Goal: Transaction & Acquisition: Purchase product/service

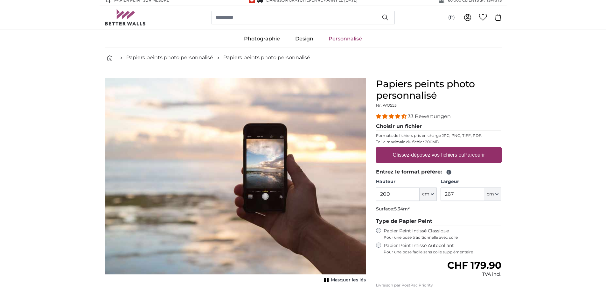
scroll to position [32, 0]
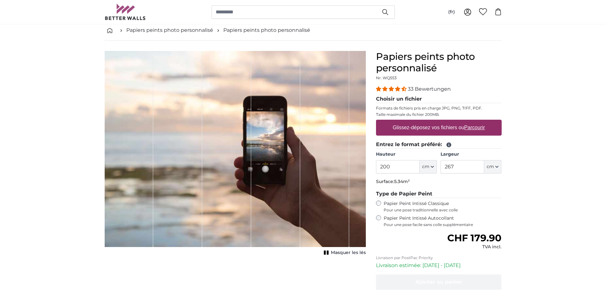
click at [404, 163] on input "200" at bounding box center [398, 166] width 44 height 13
drag, startPoint x: 393, startPoint y: 165, endPoint x: 349, endPoint y: 168, distance: 43.6
click at [305, 166] on product-detail "Annuler Recadrer l'image Masquer les lés Papiers peints photo personnalisé Nr. …" at bounding box center [303, 188] width 407 height 295
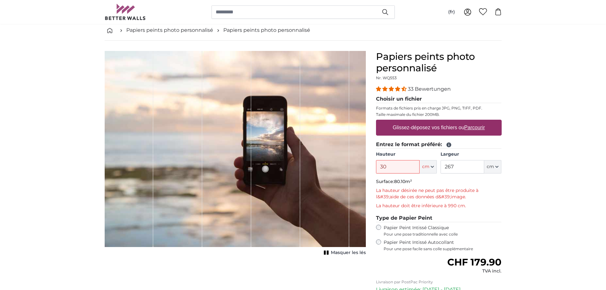
type input "3"
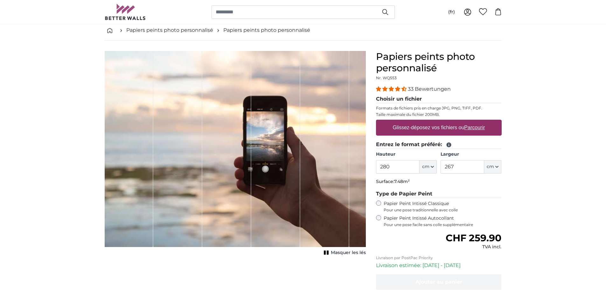
type input "280"
drag, startPoint x: 455, startPoint y: 166, endPoint x: 431, endPoint y: 177, distance: 26.8
click at [443, 165] on input "267" at bounding box center [462, 166] width 44 height 13
type input "207"
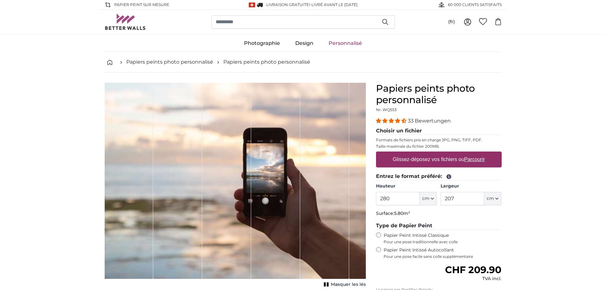
click at [420, 161] on label "Glissez-déposez vos fichiers ou Parcourir" at bounding box center [438, 159] width 97 height 13
click at [420, 153] on input "Glissez-déposez vos fichiers ou Parcourir" at bounding box center [439, 152] width 126 height 2
click at [408, 166] on div "Glissez-déposez vos fichiers ou Parcourir" at bounding box center [439, 159] width 126 height 16
click at [376, 151] on input "Glissez-déposez vos fichiers ou Parcourir" at bounding box center [439, 152] width 126 height 2
type input "**********"
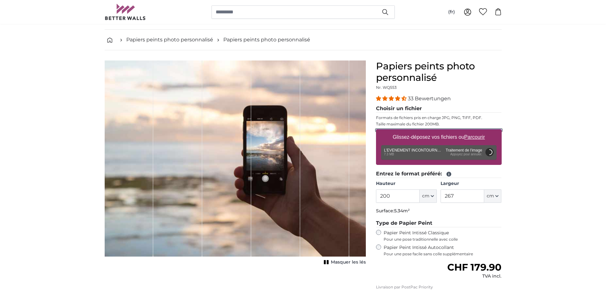
scroll to position [32, 0]
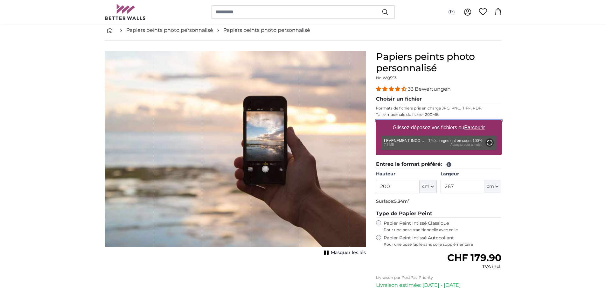
type input "142"
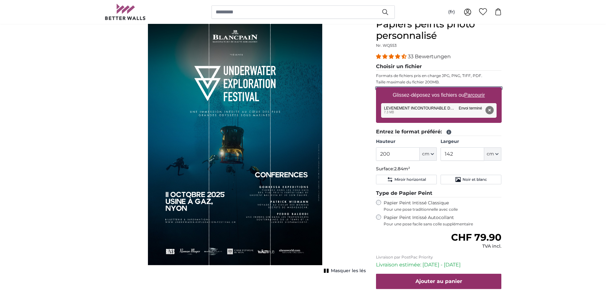
scroll to position [64, 0]
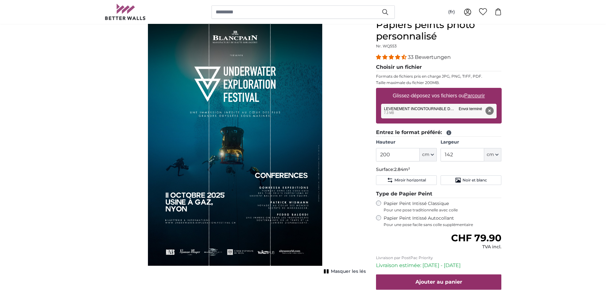
click at [365, 145] on div "Masquer les lés" at bounding box center [235, 146] width 261 height 254
drag, startPoint x: 399, startPoint y: 155, endPoint x: 331, endPoint y: 153, distance: 68.4
click at [331, 153] on product-detail "Annuler Recadrer l'image Masquer les lés Papiers peints photo personnalisé Nr. …" at bounding box center [303, 172] width 407 height 327
drag, startPoint x: 466, startPoint y: 154, endPoint x: 410, endPoint y: 150, distance: 55.8
click at [409, 149] on div "Hauteur 200 ft cm Centimeter (cm) Inches (inch) Feet (ft. in.) Largeur 142 ft c…" at bounding box center [439, 150] width 126 height 22
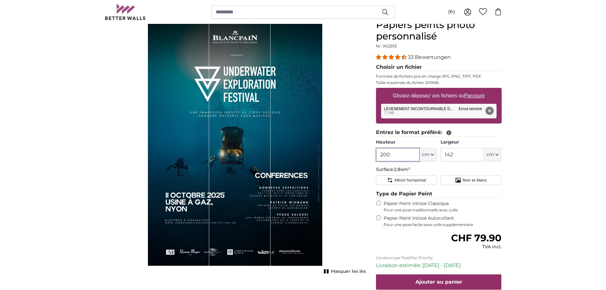
drag, startPoint x: 407, startPoint y: 150, endPoint x: 376, endPoint y: 154, distance: 31.6
click at [376, 154] on input "200" at bounding box center [398, 154] width 44 height 13
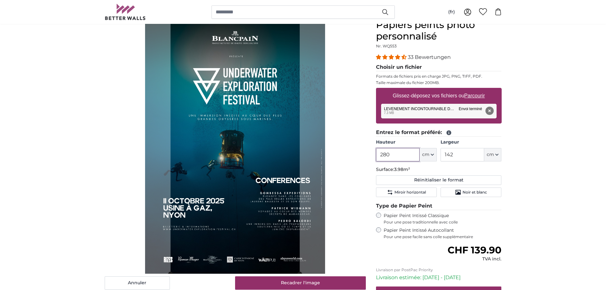
type input "280"
drag, startPoint x: 458, startPoint y: 154, endPoint x: 420, endPoint y: 155, distance: 38.2
click at [420, 155] on div "Hauteur 280 ft cm Centimeter (cm) Inches (inch) Feet (ft. in.) Largeur 142 ft c…" at bounding box center [439, 150] width 126 height 22
type input "208"
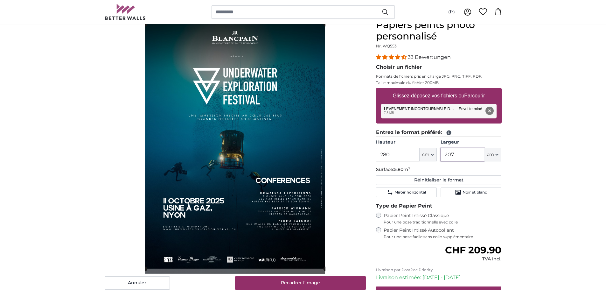
type input "207"
drag, startPoint x: 598, startPoint y: 108, endPoint x: 595, endPoint y: 107, distance: 3.2
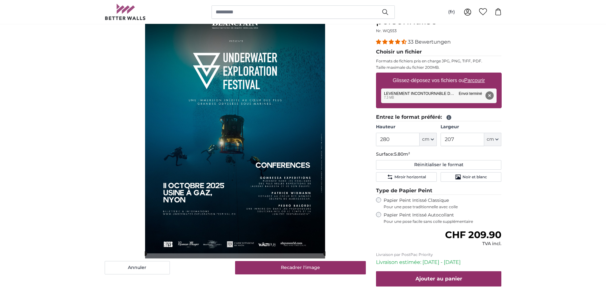
scroll to position [64, 0]
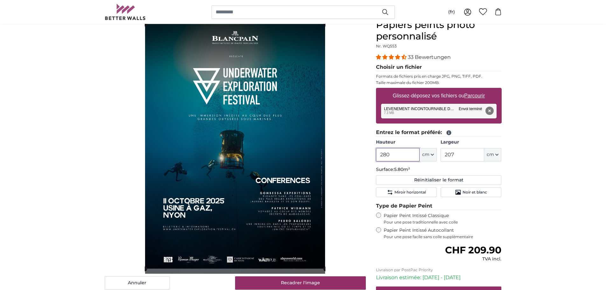
drag, startPoint x: 394, startPoint y: 151, endPoint x: 361, endPoint y: 150, distance: 33.4
click at [361, 149] on product-detail "Annuler Recadrer l'image Masquer les lés Papiers peints photo personnalisé Nr. …" at bounding box center [303, 178] width 407 height 339
click at [394, 154] on input "280" at bounding box center [398, 154] width 44 height 13
drag, startPoint x: 394, startPoint y: 154, endPoint x: 348, endPoint y: 154, distance: 45.8
click at [348, 154] on product-detail "Annuler Recadrer l'image Masquer les lés Papiers peints photo personnalisé Nr. …" at bounding box center [303, 178] width 407 height 339
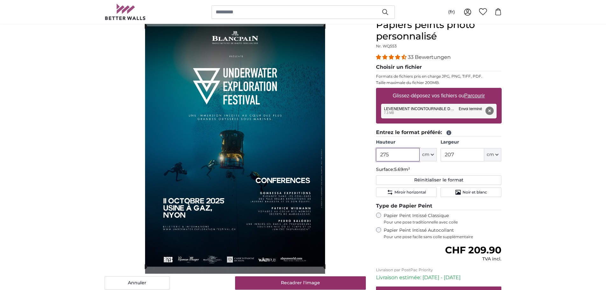
type input "275"
click at [366, 101] on div "Annuler Recadrer l'image Masquer les lés" at bounding box center [235, 183] width 271 height 329
click at [281, 117] on cropper-handle at bounding box center [235, 146] width 181 height 240
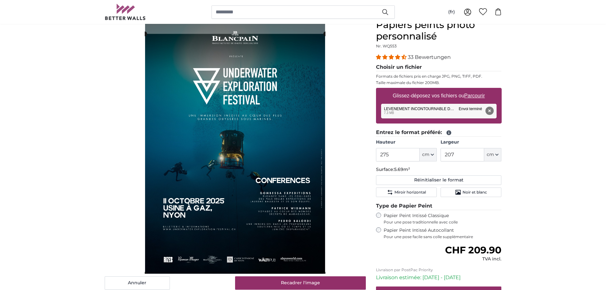
click at [265, 134] on cropper-handle at bounding box center [235, 154] width 181 height 240
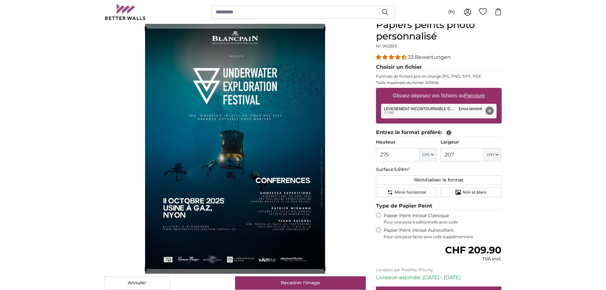
click at [258, 120] on cropper-handle at bounding box center [235, 149] width 181 height 240
click at [269, 125] on cropper-handle at bounding box center [235, 148] width 181 height 240
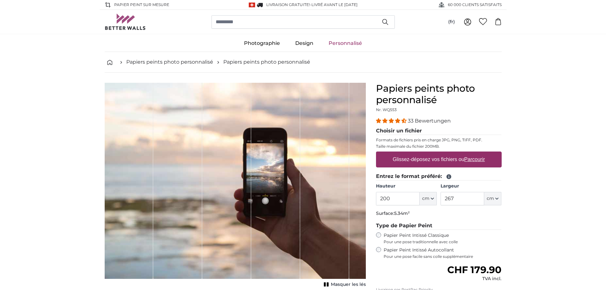
click at [416, 159] on label "Glissez-déposez vos fichiers ou Parcourir" at bounding box center [438, 159] width 97 height 13
click at [416, 153] on input "Glissez-déposez vos fichiers ou Parcourir" at bounding box center [439, 152] width 126 height 2
type input "**********"
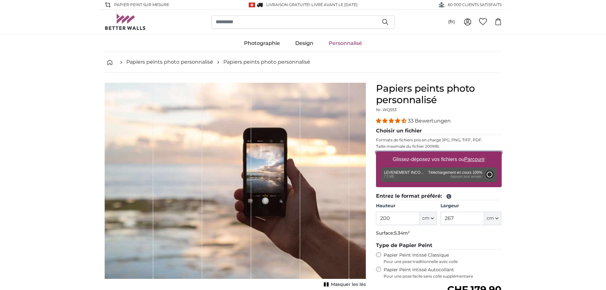
type input "142"
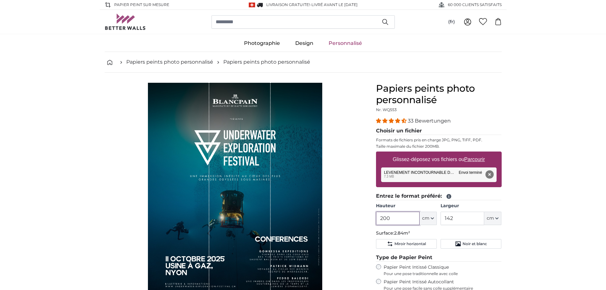
click at [363, 218] on product-detail "Annuler Recadrer l'image Masquer les lés Papiers peints photo personnalisé Nr. …" at bounding box center [303, 235] width 407 height 327
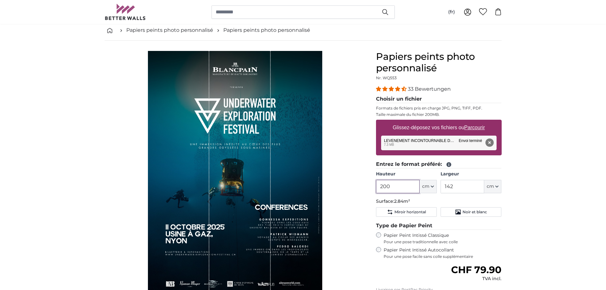
scroll to position [64, 0]
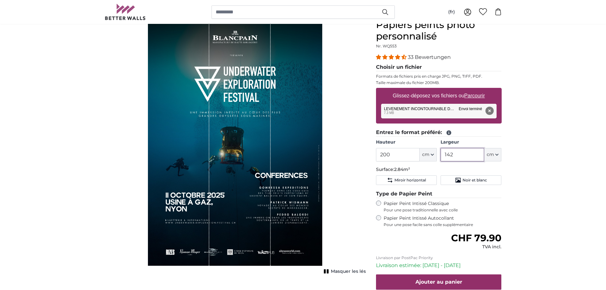
click at [462, 152] on input "142" at bounding box center [462, 154] width 44 height 13
click at [401, 156] on input "200" at bounding box center [398, 154] width 44 height 13
click at [470, 152] on input "142" at bounding box center [462, 154] width 44 height 13
click at [402, 156] on input "200" at bounding box center [398, 154] width 44 height 13
click at [416, 183] on span "Miroir horizontal" at bounding box center [409, 179] width 31 height 5
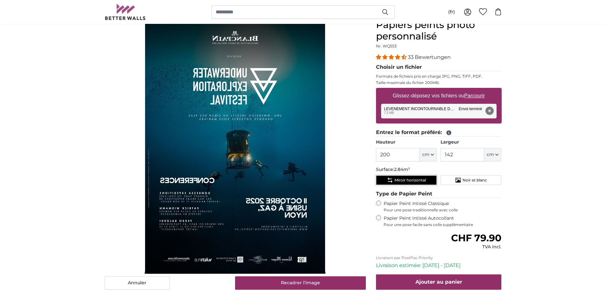
click at [416, 182] on span "Miroir horizontal" at bounding box center [409, 179] width 31 height 5
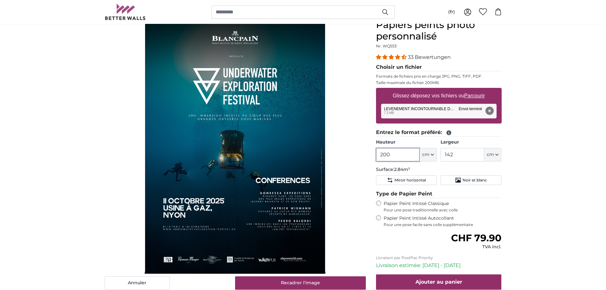
drag, startPoint x: 391, startPoint y: 154, endPoint x: 352, endPoint y: 152, distance: 39.2
click at [352, 152] on product-detail "Annuler Recadrer l'image Masquer les lés Papiers peints photo personnalisé Nr. …" at bounding box center [303, 172] width 407 height 327
type input "100"
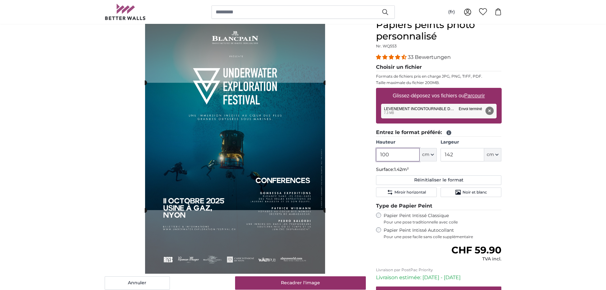
type input "100"
click at [473, 152] on input "142" at bounding box center [462, 154] width 44 height 13
drag, startPoint x: 461, startPoint y: 154, endPoint x: 390, endPoint y: 152, distance: 70.6
click at [390, 152] on div "Hauteur 100 ft cm Centimeter (cm) Inches (inch) Feet (ft. in.) Largeur 142 ft c…" at bounding box center [439, 150] width 126 height 22
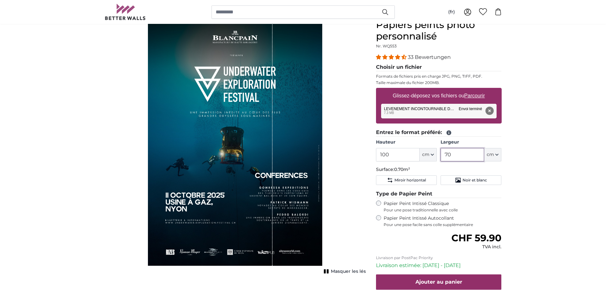
type input "70"
click at [399, 158] on input "100" at bounding box center [398, 154] width 44 height 13
drag, startPoint x: 454, startPoint y: 154, endPoint x: 420, endPoint y: 150, distance: 34.8
click at [419, 150] on div "Hauteur 100 ft cm Centimeter (cm) Inches (inch) Feet (ft. in.) Largeur 70 ft cm…" at bounding box center [439, 150] width 126 height 22
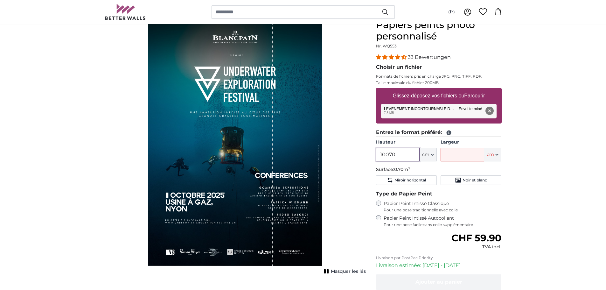
type input "10070"
click at [460, 152] on input "Largeur" at bounding box center [462, 154] width 44 height 13
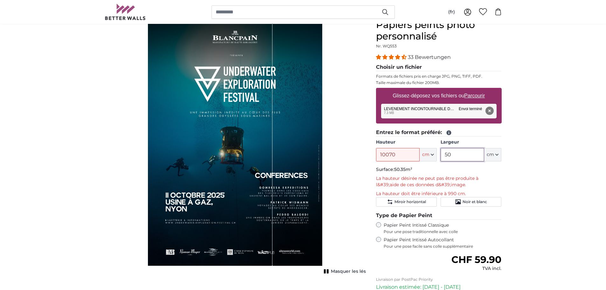
type input "50"
drag, startPoint x: 389, startPoint y: 152, endPoint x: 399, endPoint y: 153, distance: 9.6
click at [394, 152] on input "10070" at bounding box center [398, 154] width 44 height 13
click at [406, 153] on input "10070" at bounding box center [398, 154] width 44 height 13
drag, startPoint x: 410, startPoint y: 154, endPoint x: 332, endPoint y: 154, distance: 77.9
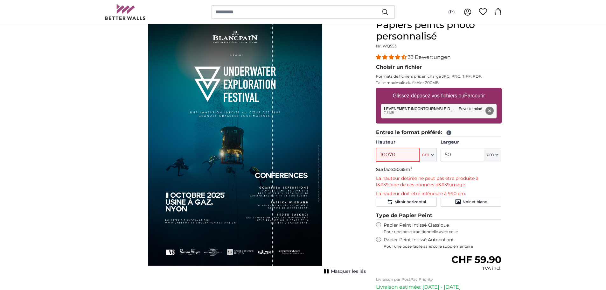
click at [332, 153] on product-detail "Annuler Recadrer l'image Masquer les lés Papiers peints photo personnalisé Nr. …" at bounding box center [303, 183] width 407 height 349
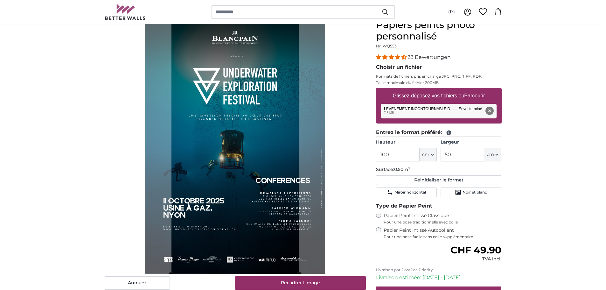
click at [379, 127] on fieldset "Choisir un fichier Formats de fichiers pris en charge JPG, PNG, TIFF, PDF. Tail…" at bounding box center [439, 95] width 126 height 65
drag, startPoint x: 399, startPoint y: 153, endPoint x: 363, endPoint y: 154, distance: 36.0
click at [348, 153] on product-detail "Annuler Recadrer l'image Masquer les lés Papiers peints photo personnalisé Nr. …" at bounding box center [303, 178] width 407 height 339
click at [453, 156] on input "50" at bounding box center [462, 154] width 44 height 13
drag, startPoint x: 392, startPoint y: 155, endPoint x: 340, endPoint y: 155, distance: 52.5
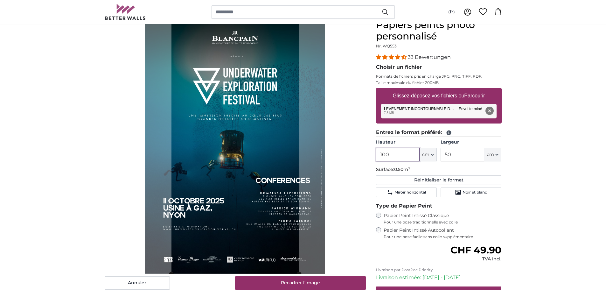
click at [340, 155] on product-detail "Annuler Recadrer l'image Masquer les lés Papiers peints photo personnalisé Nr. …" at bounding box center [303, 178] width 407 height 339
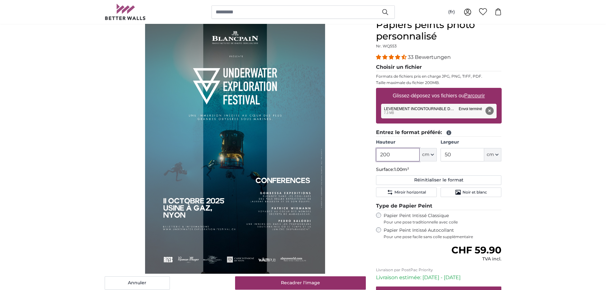
type input "200"
drag, startPoint x: 463, startPoint y: 154, endPoint x: 416, endPoint y: 147, distance: 47.9
click at [415, 148] on div "Hauteur 200 ft cm Centimeter (cm) Inches (inch) Feet (ft. in.) Largeur 50 ft cm…" at bounding box center [439, 150] width 126 height 22
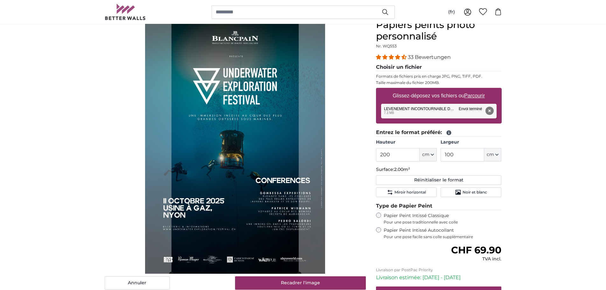
click at [351, 108] on div "Annuler Recadrer l'image" at bounding box center [235, 154] width 261 height 270
click at [408, 144] on label "Hauteur" at bounding box center [406, 142] width 61 height 6
click at [408, 148] on input "200" at bounding box center [398, 154] width 44 height 13
click at [402, 149] on input "200" at bounding box center [398, 154] width 44 height 13
click at [457, 149] on input "100" at bounding box center [462, 154] width 44 height 13
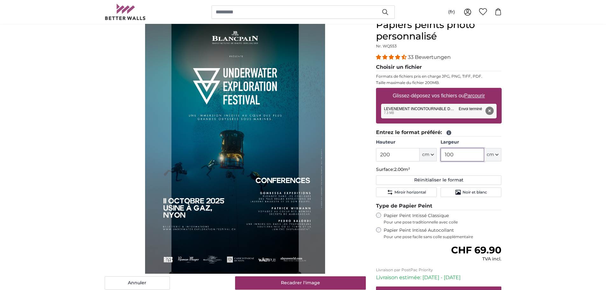
drag, startPoint x: 470, startPoint y: 154, endPoint x: 418, endPoint y: 156, distance: 52.2
click at [418, 156] on div "Hauteur 200 ft cm Centimeter (cm) Inches (inch) Feet (ft. in.) Largeur 100 ft c…" at bounding box center [439, 150] width 126 height 22
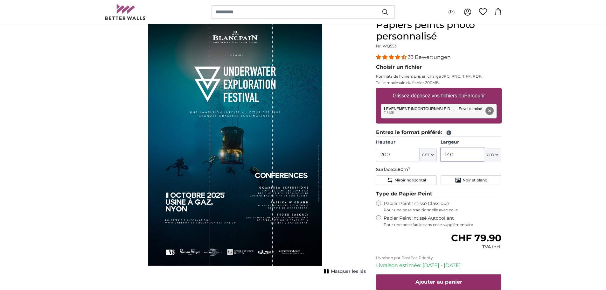
type input "140"
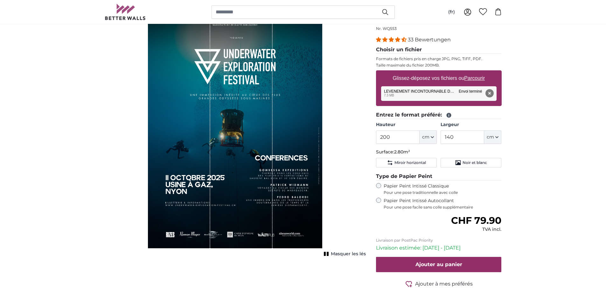
scroll to position [95, 0]
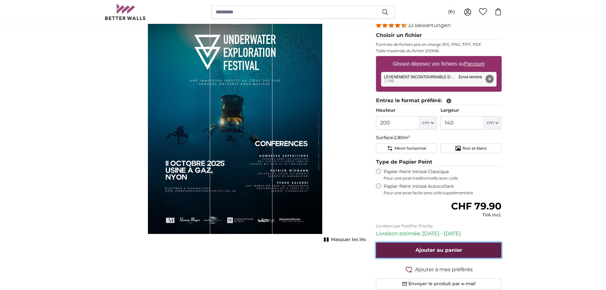
click at [437, 249] on span "Ajouter au panier" at bounding box center [438, 250] width 47 height 6
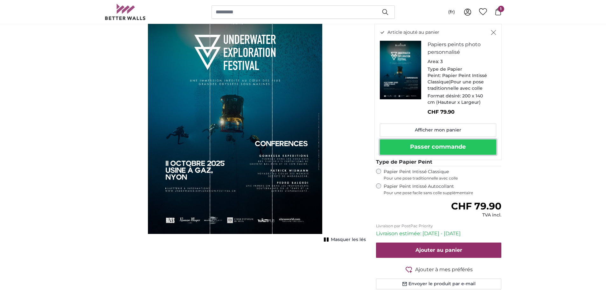
click at [431, 148] on button "Passer commande" at bounding box center [438, 146] width 116 height 15
